Goal: Information Seeking & Learning: Find specific fact

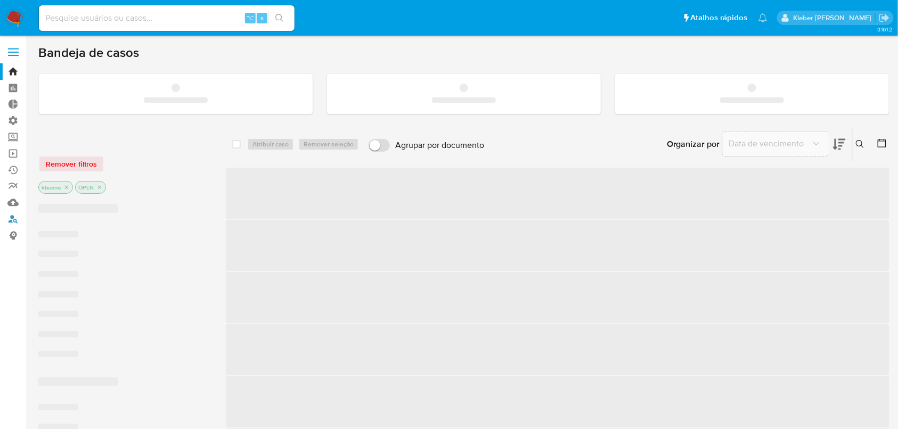
click at [13, 219] on link "Localizador de pessoas" at bounding box center [63, 219] width 127 height 17
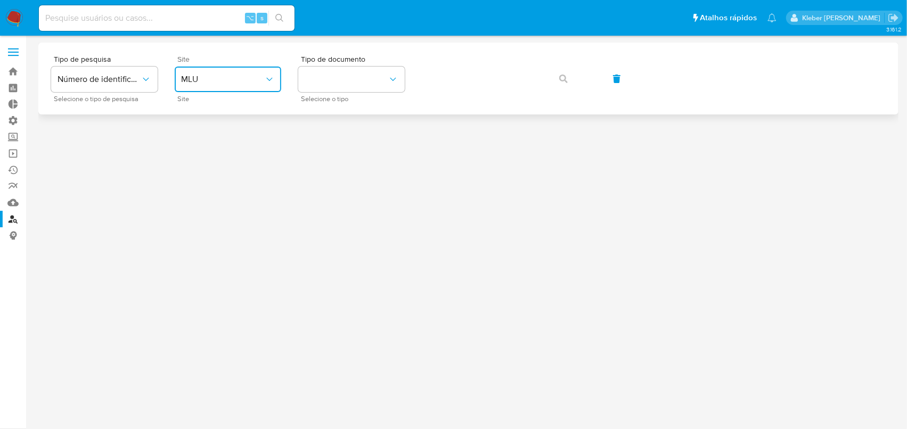
click at [221, 77] on span "MLU" at bounding box center [222, 79] width 83 height 11
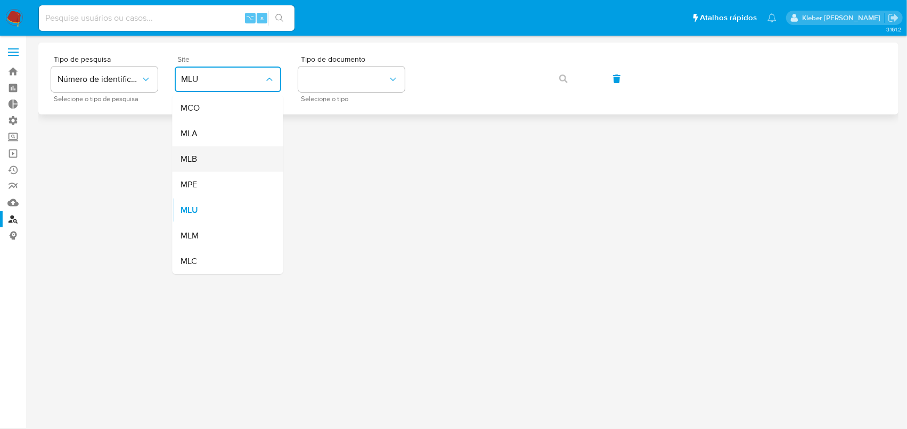
click at [218, 152] on div "MLB" at bounding box center [224, 159] width 87 height 26
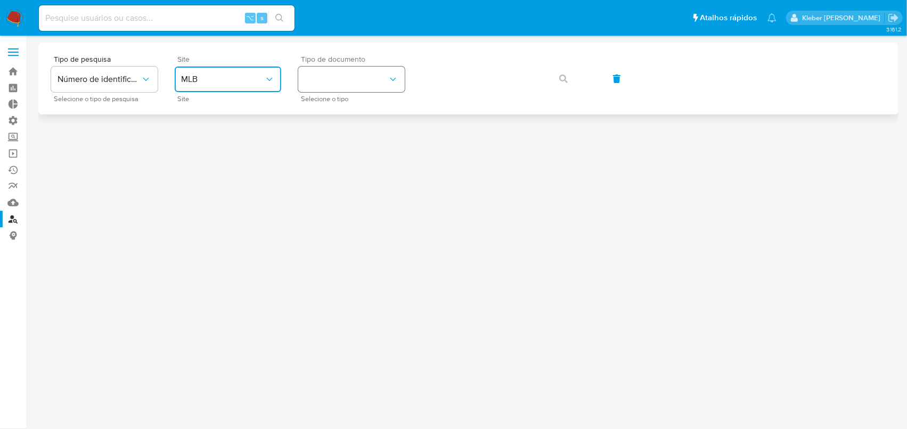
click at [366, 88] on button "identificationType" at bounding box center [351, 80] width 106 height 26
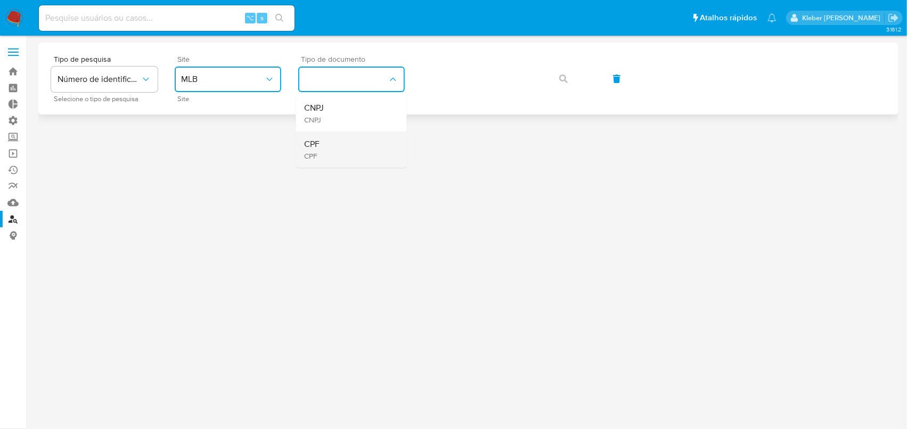
click at [354, 152] on div "CPF CPF" at bounding box center [348, 150] width 87 height 36
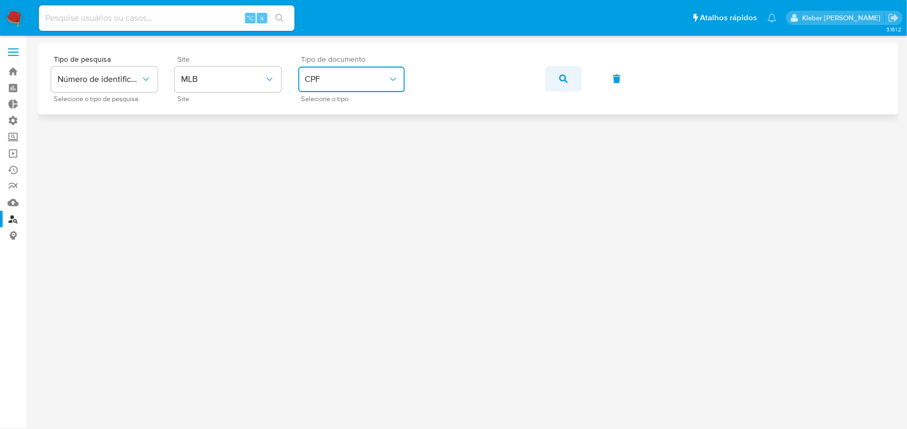
click at [565, 79] on icon "button" at bounding box center [563, 79] width 9 height 9
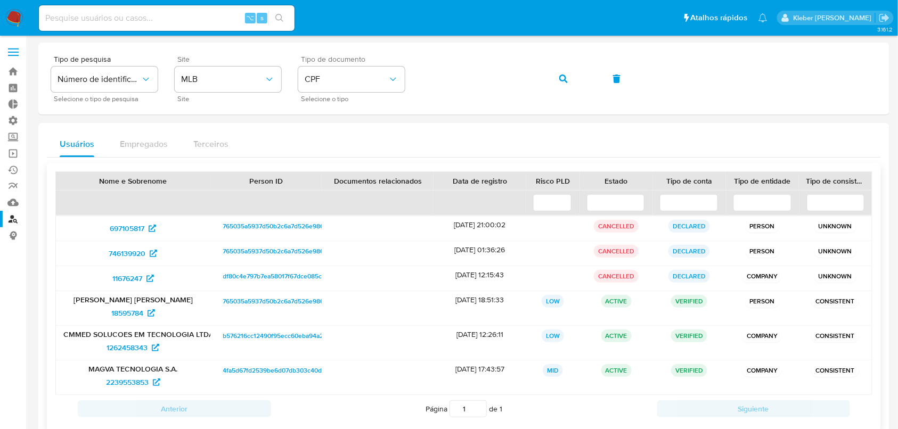
scroll to position [65, 0]
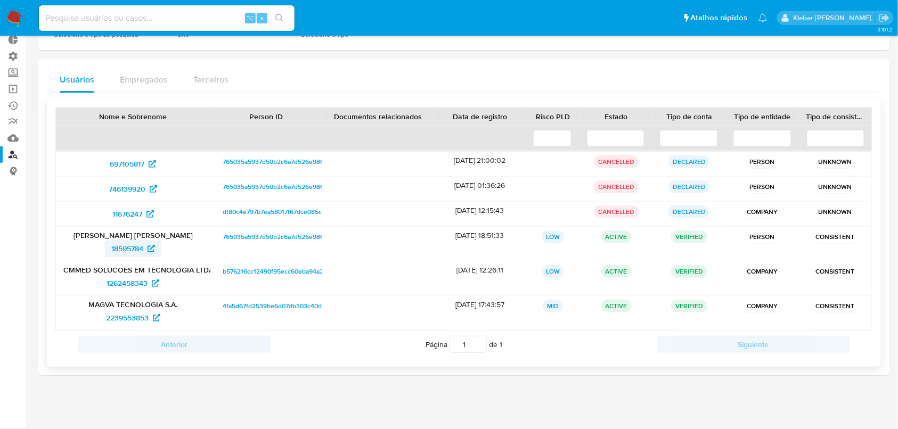
click at [136, 250] on span "18595784" at bounding box center [127, 248] width 32 height 17
click at [133, 286] on span "1262458343" at bounding box center [126, 283] width 41 height 17
click at [133, 317] on span "2239553853" at bounding box center [127, 317] width 43 height 17
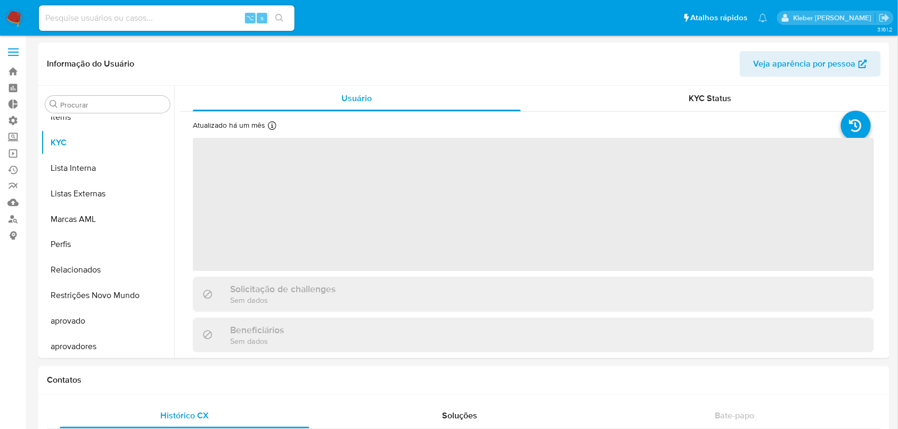
scroll to position [552, 0]
select select "10"
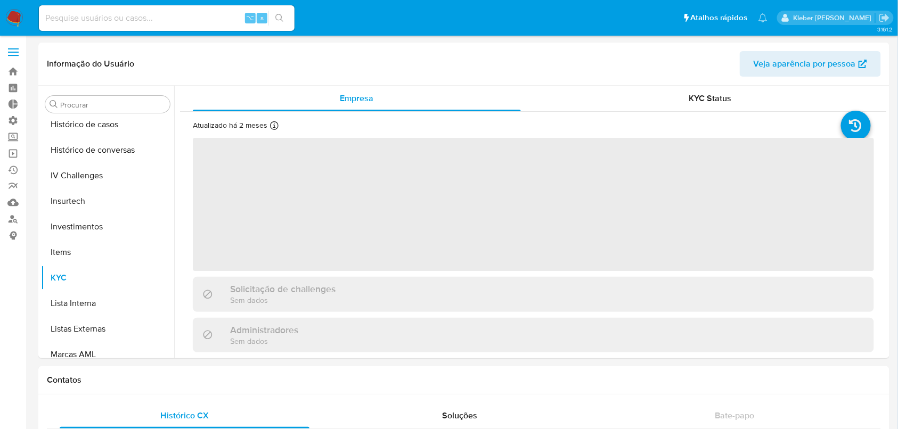
scroll to position [503, 0]
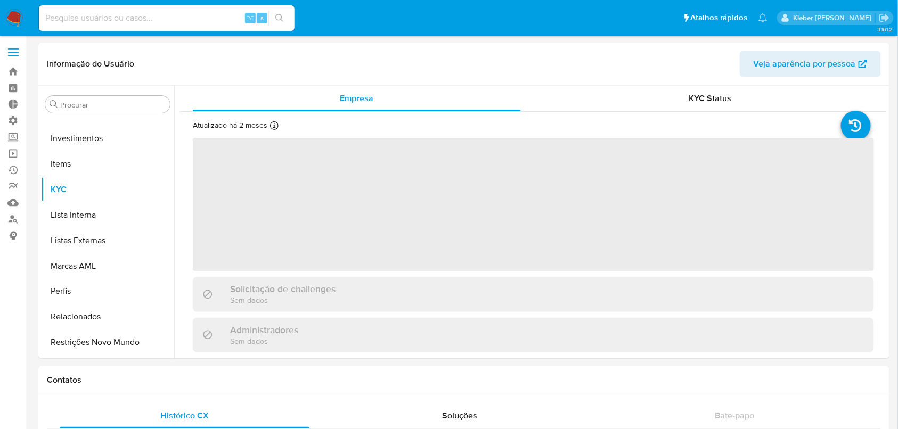
select select "10"
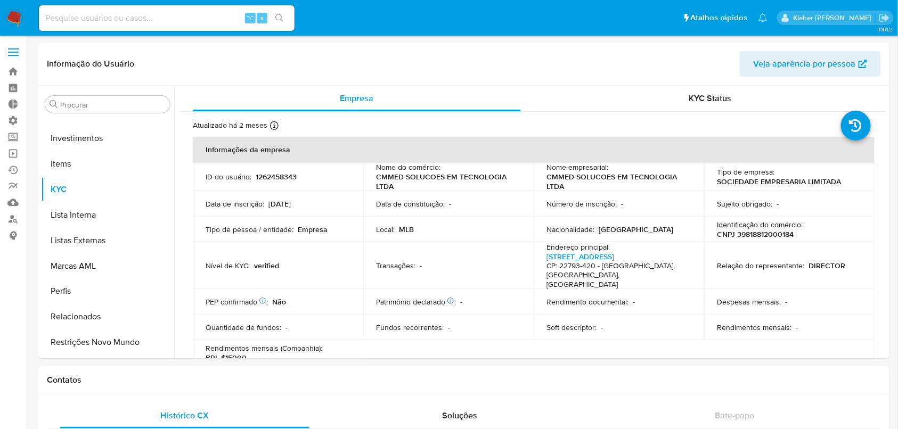
scroll to position [552, 0]
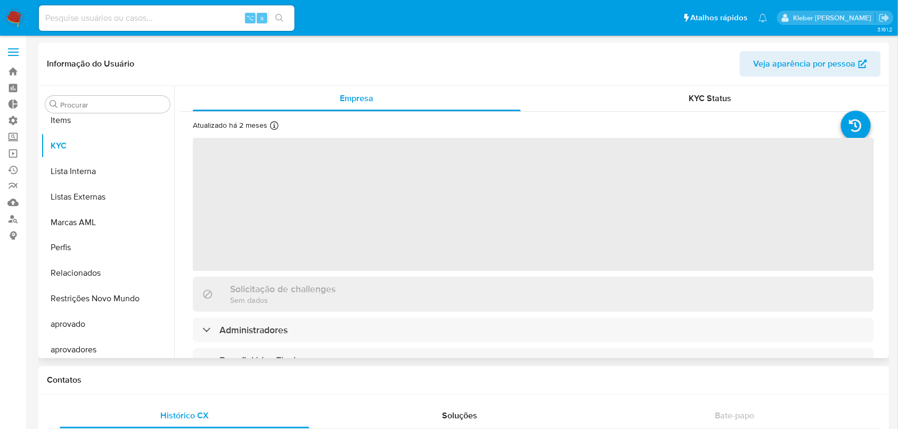
scroll to position [552, 0]
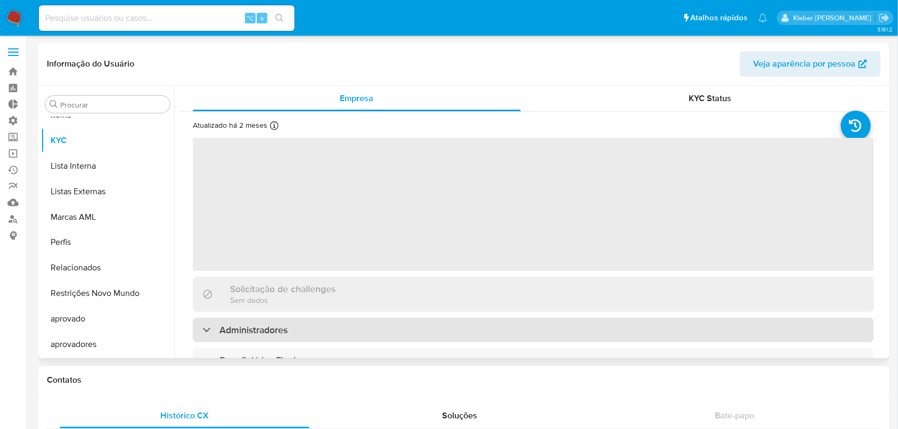
select select "10"
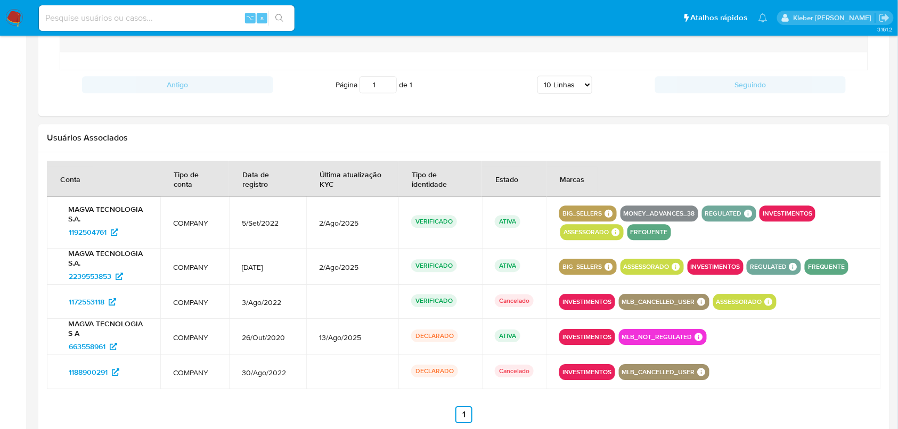
scroll to position [952, 0]
